Goal: Information Seeking & Learning: Find specific page/section

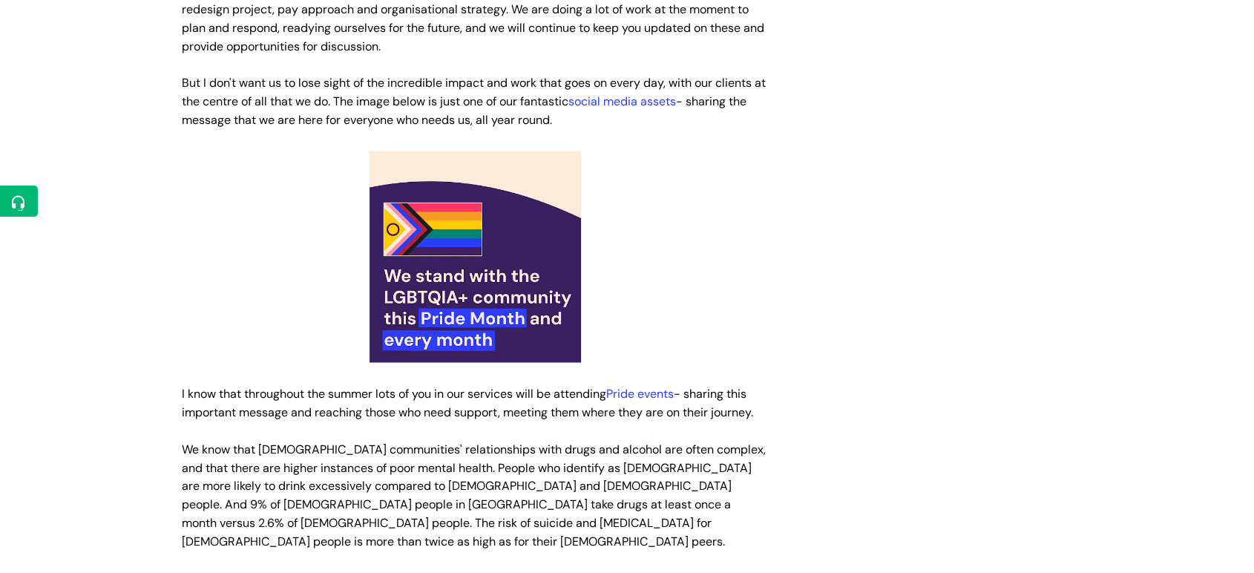
scroll to position [2243, 0]
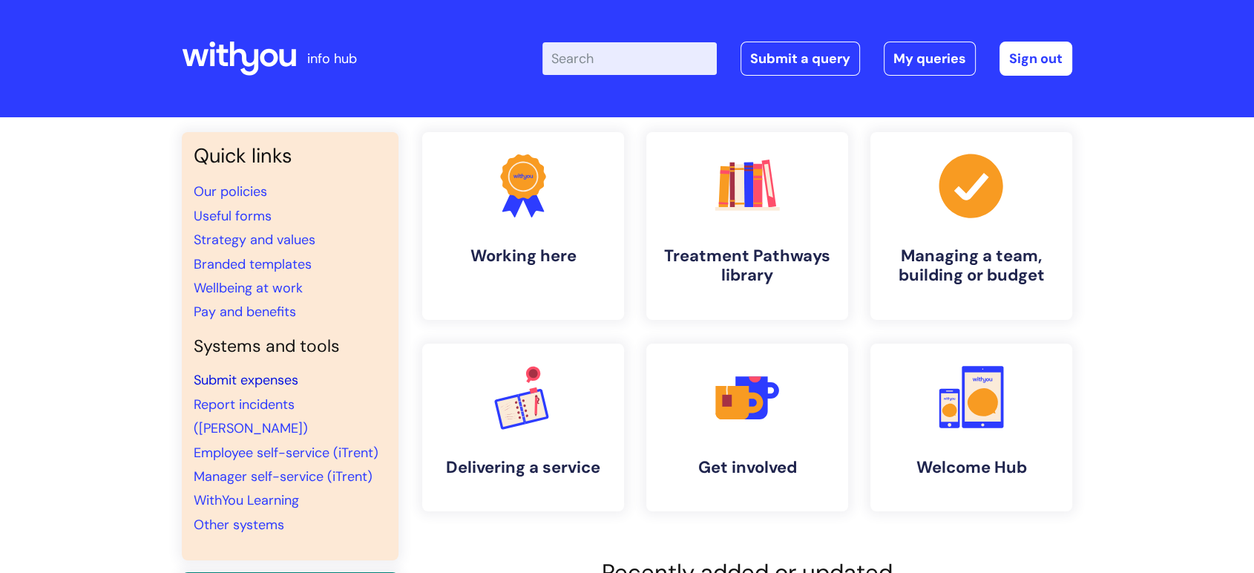
click at [224, 384] on link "Submit expenses" at bounding box center [246, 380] width 105 height 18
click at [615, 56] on input "Enter your search term here..." at bounding box center [630, 58] width 174 height 33
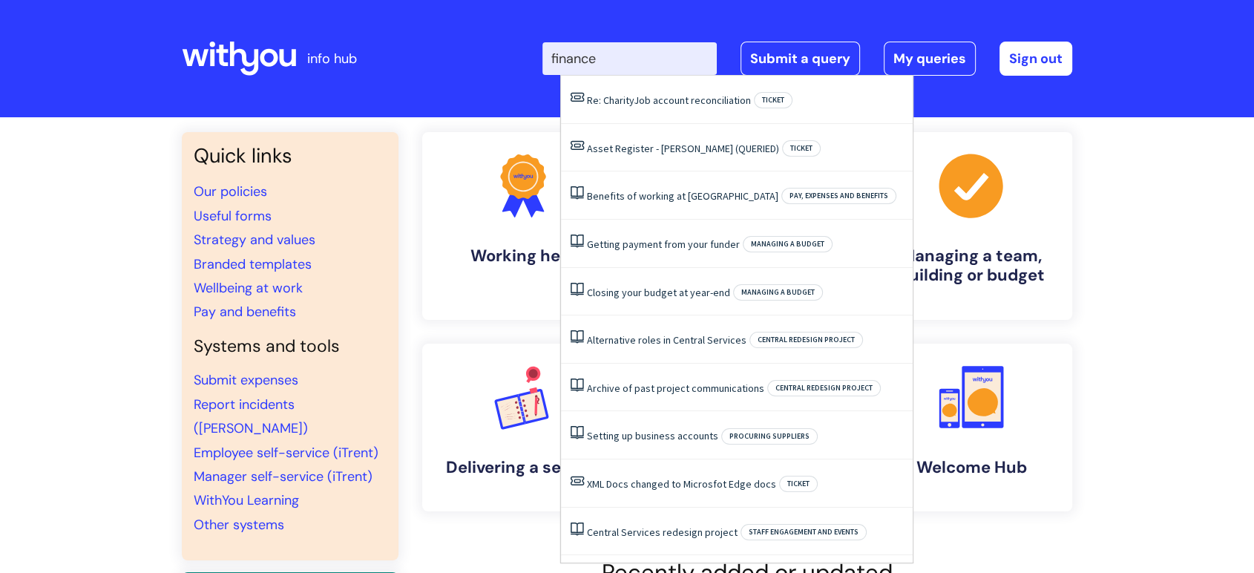
type input "finance"
click button "Search" at bounding box center [0, 0] width 0 height 0
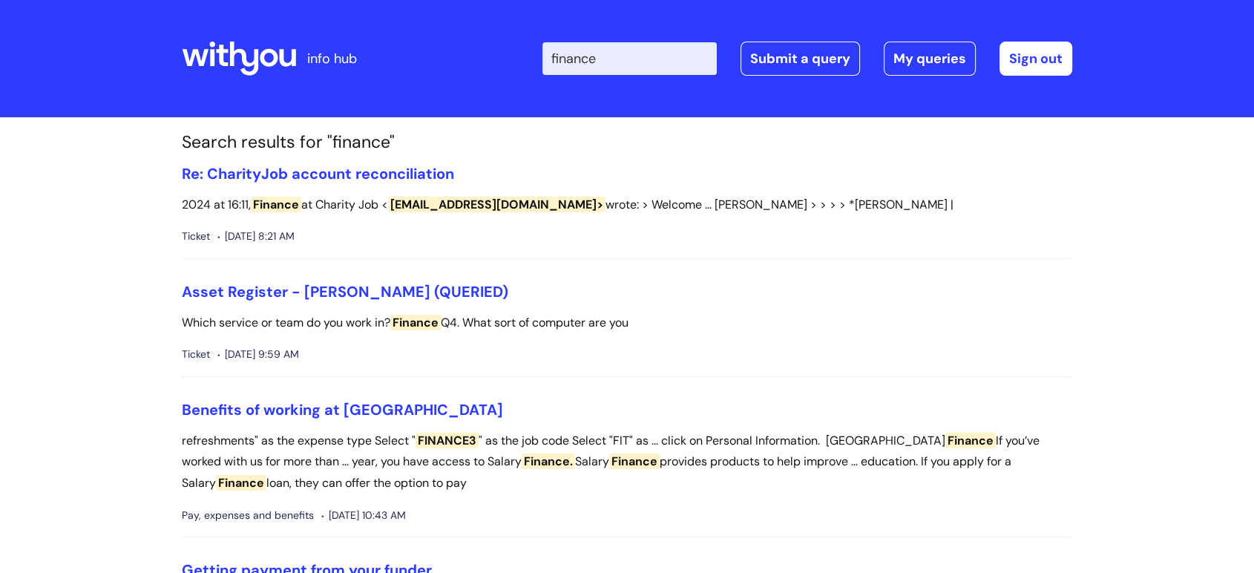
click at [643, 53] on input "finance" at bounding box center [630, 58] width 174 height 33
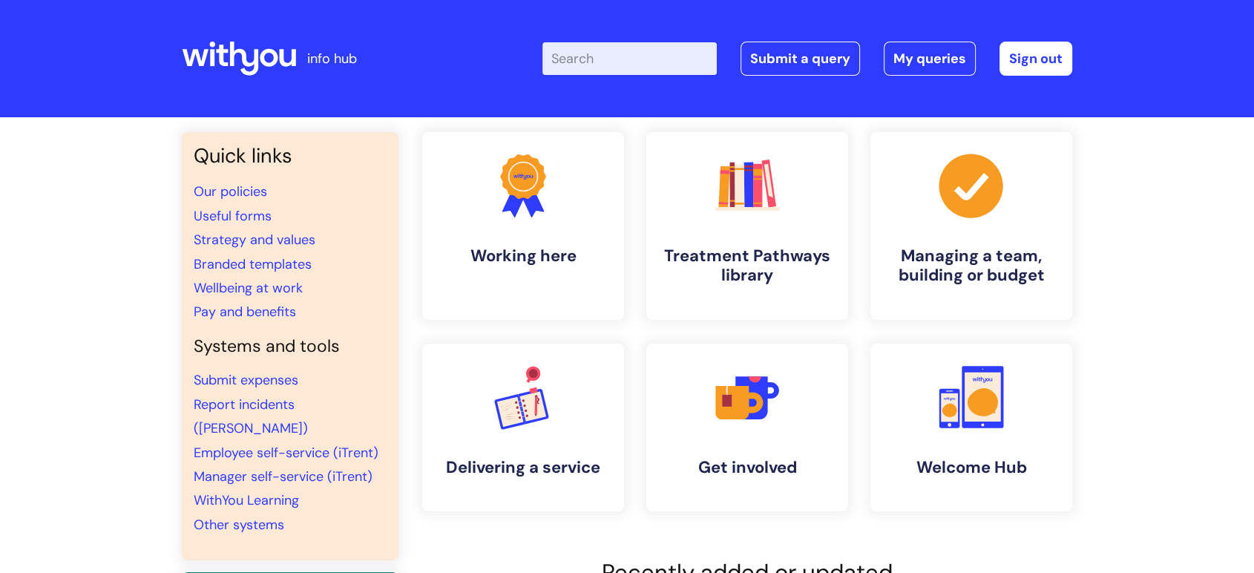
click at [624, 53] on input "Enter your search term here..." at bounding box center [630, 58] width 174 height 33
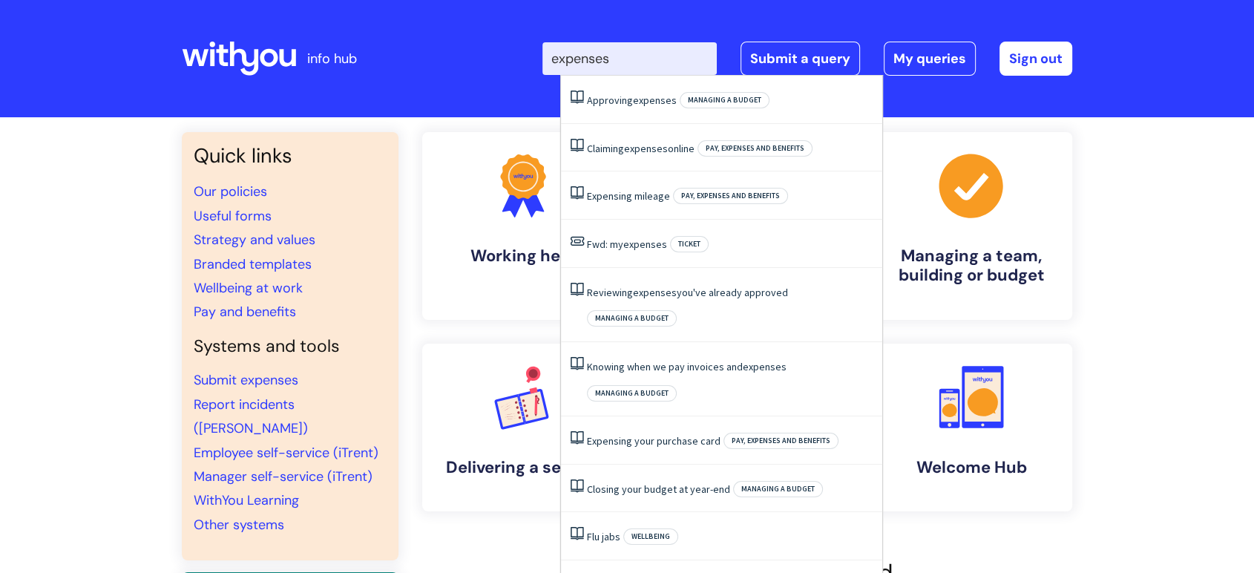
type input "expenses"
click button "Search" at bounding box center [0, 0] width 0 height 0
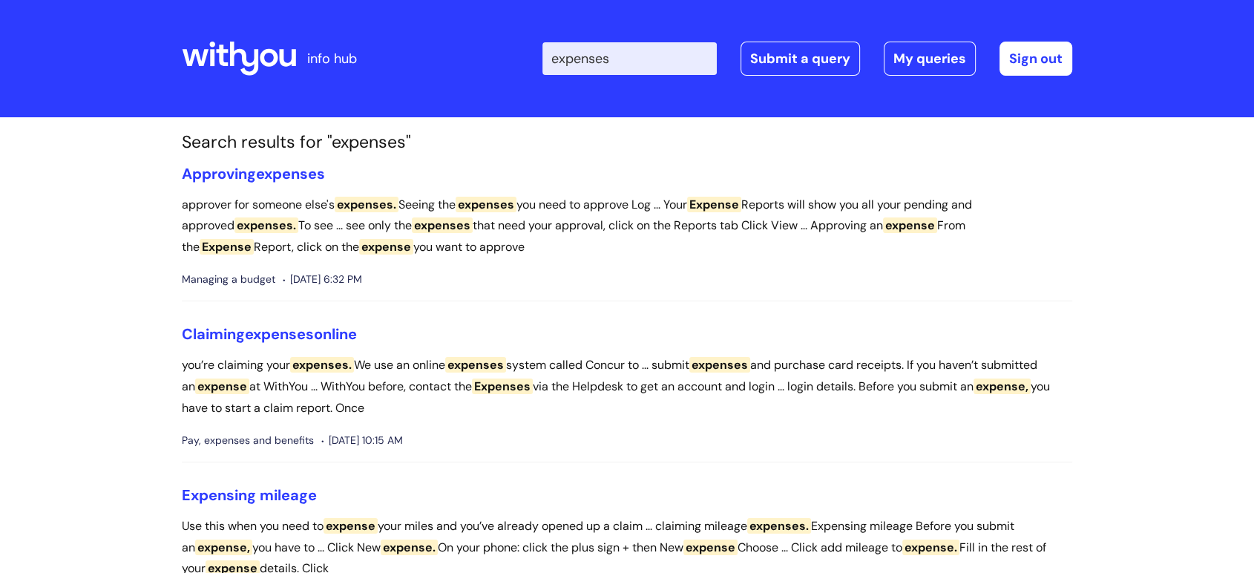
click at [665, 57] on input "expenses" at bounding box center [630, 58] width 174 height 33
type input "e"
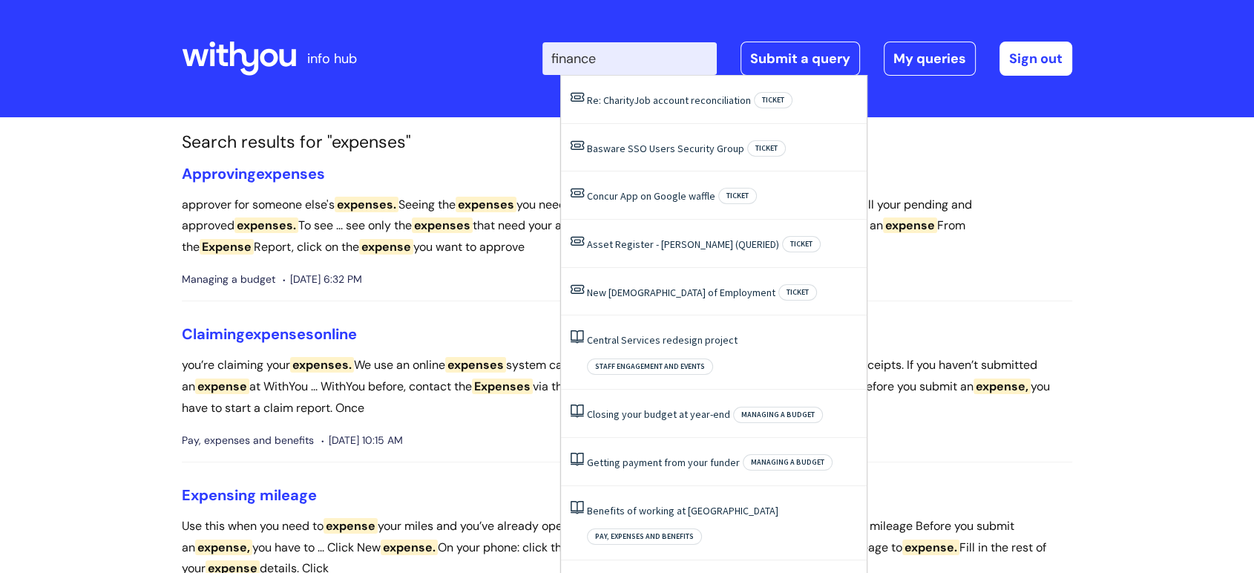
type input "finance"
click button "Search" at bounding box center [0, 0] width 0 height 0
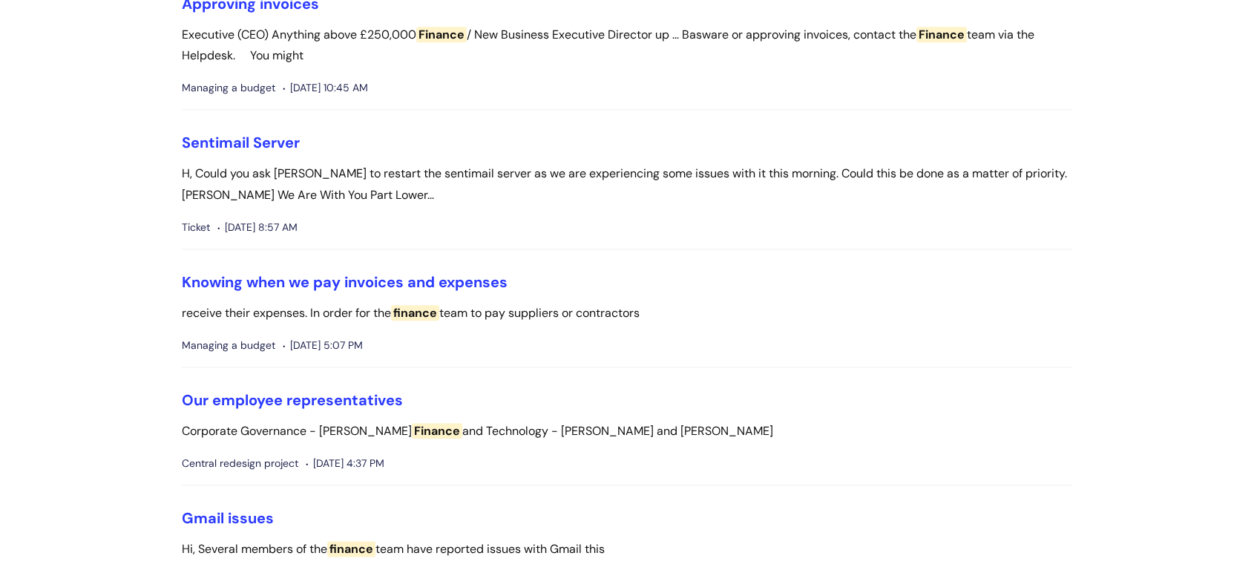
scroll to position [1682, 0]
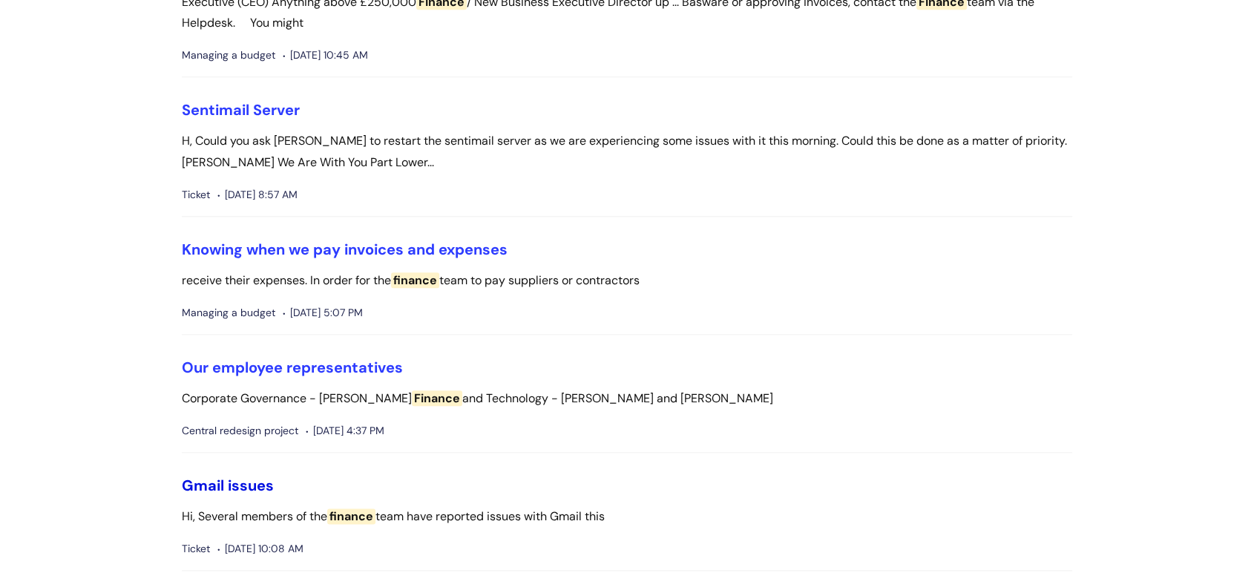
click at [204, 487] on link "Gmail issues" at bounding box center [228, 485] width 92 height 19
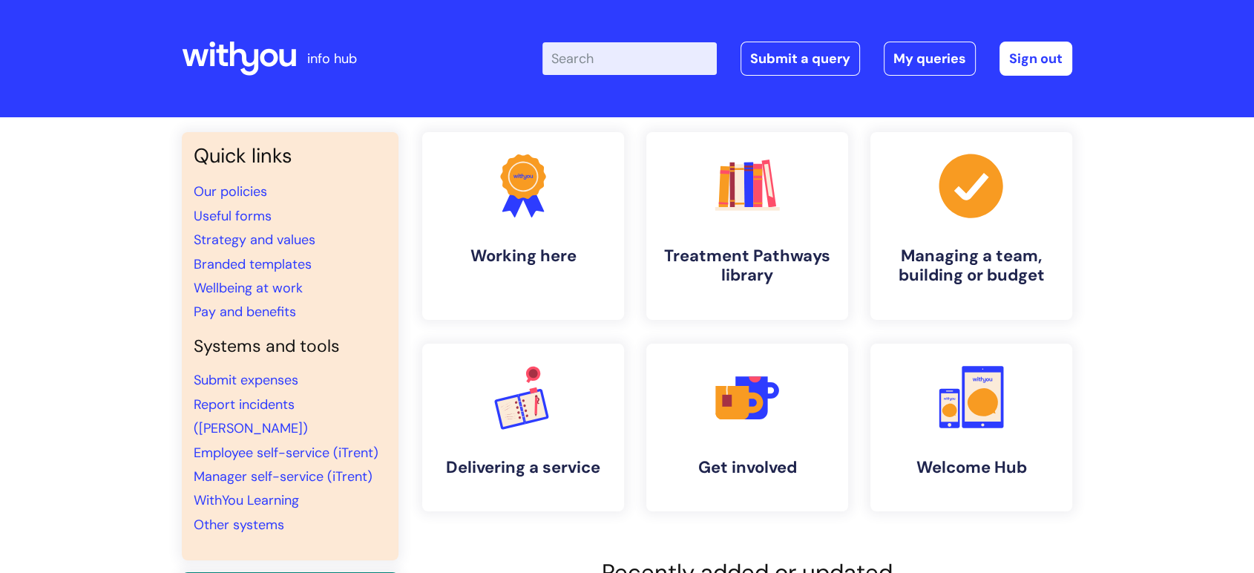
click at [606, 51] on input "Enter your search term here..." at bounding box center [630, 58] width 174 height 33
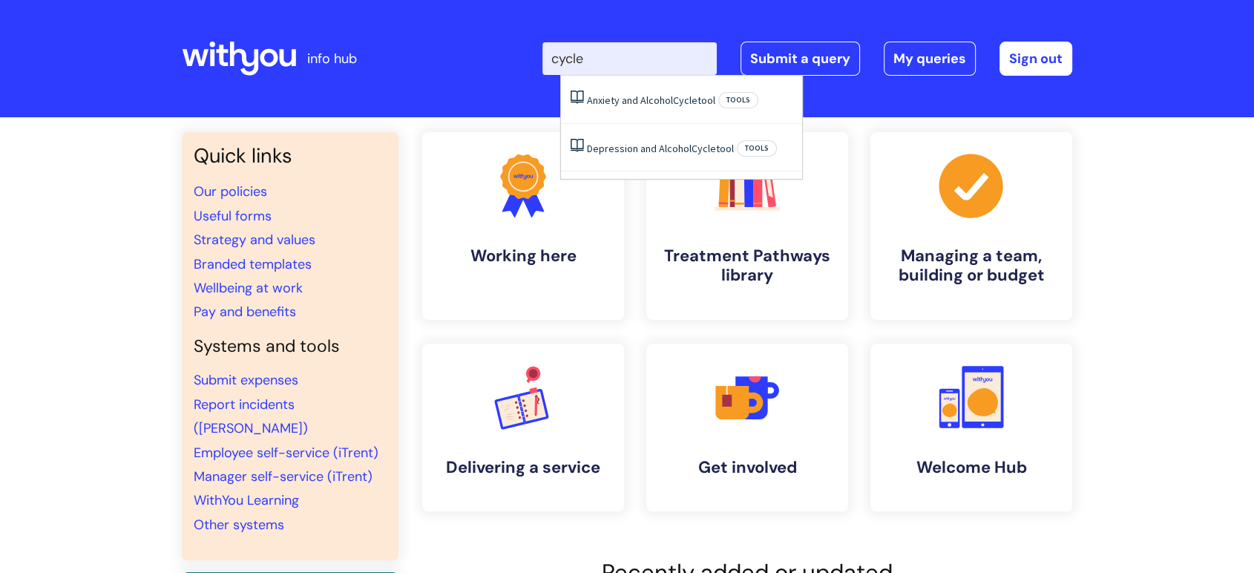
type input "cycle"
click button "Search" at bounding box center [0, 0] width 0 height 0
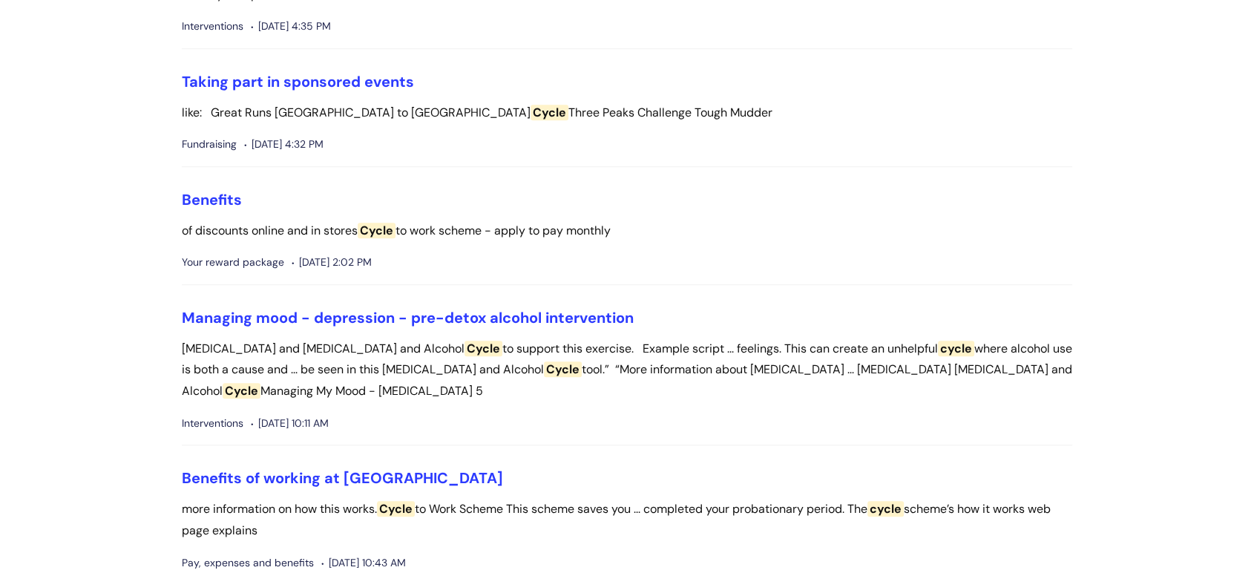
scroll to position [1154, 0]
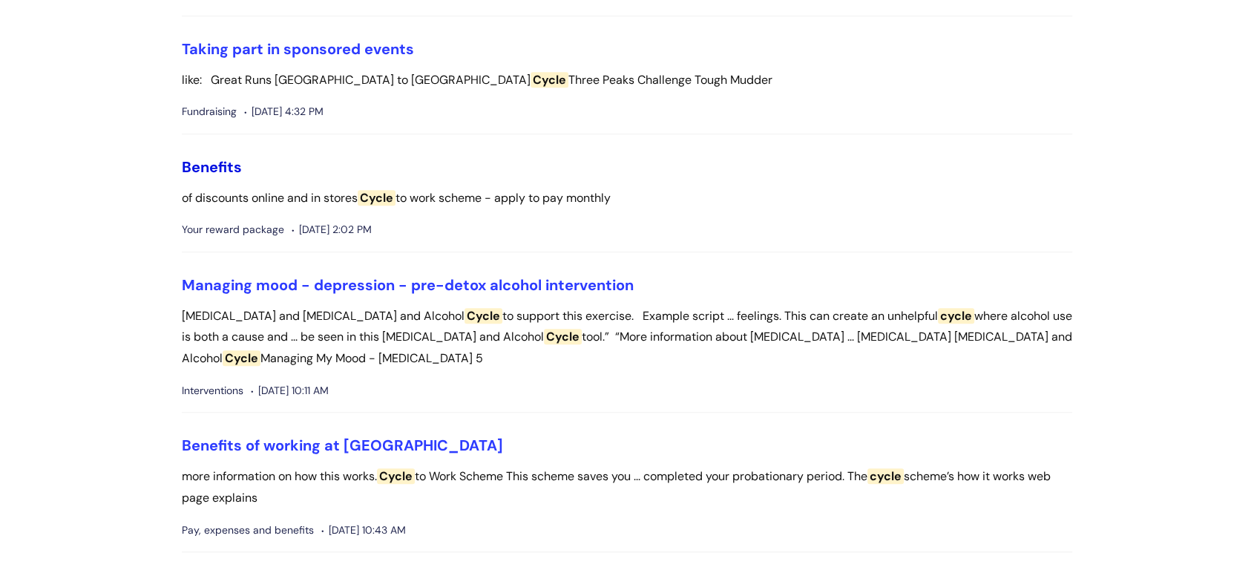
click at [218, 163] on link "Benefits" at bounding box center [212, 166] width 60 height 19
